Goal: Task Accomplishment & Management: Manage account settings

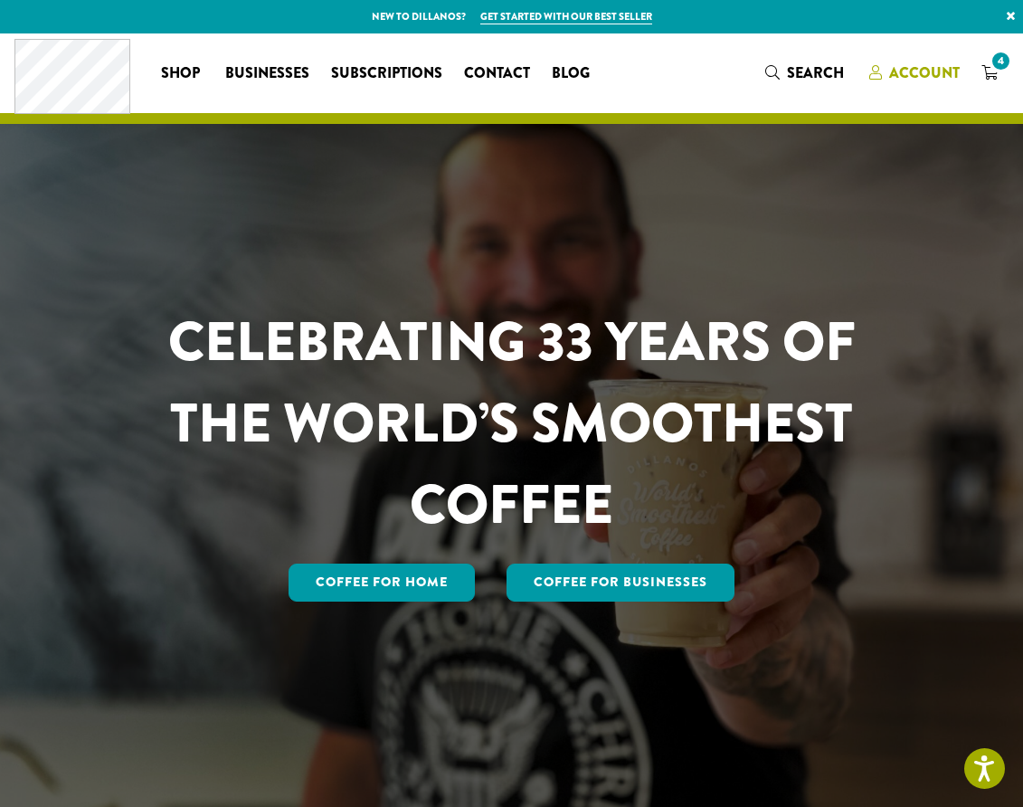
click at [916, 74] on span "Account" at bounding box center [924, 72] width 71 height 21
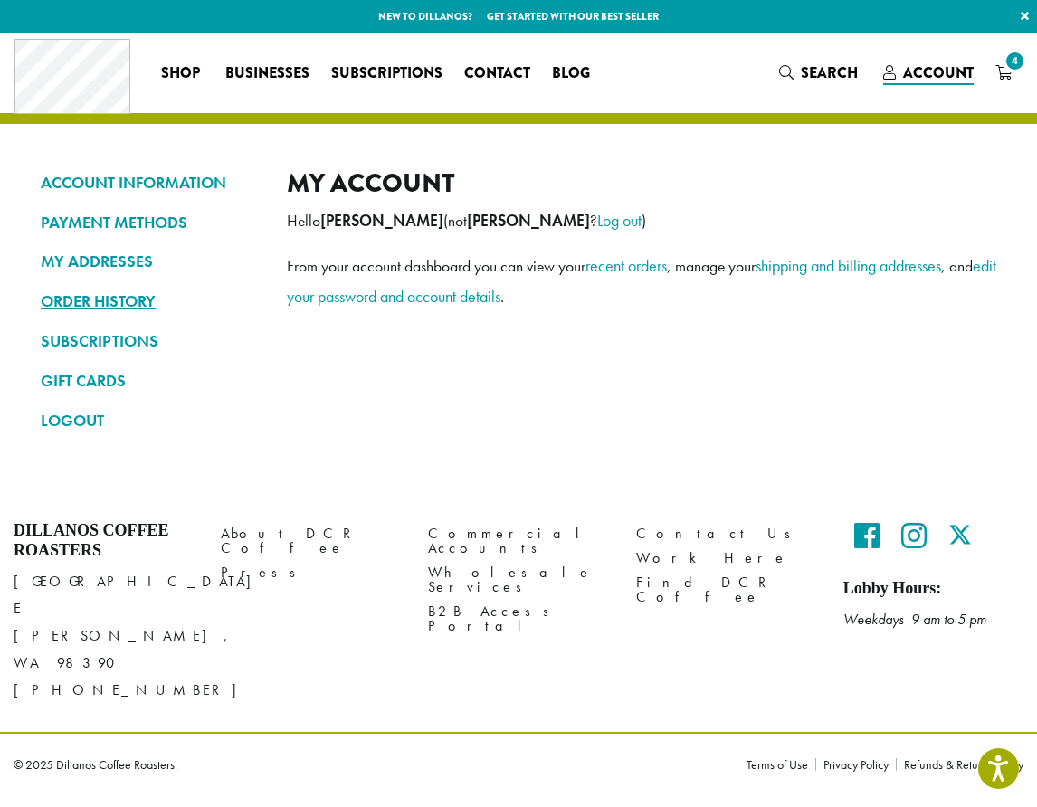
click at [94, 296] on link "ORDER HISTORY" at bounding box center [150, 301] width 219 height 31
